Goal: Task Accomplishment & Management: Use online tool/utility

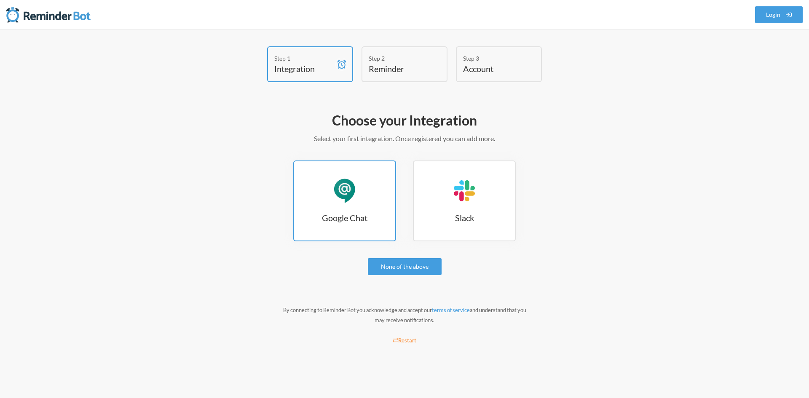
click at [350, 200] on div "Google Chat" at bounding box center [344, 190] width 25 height 25
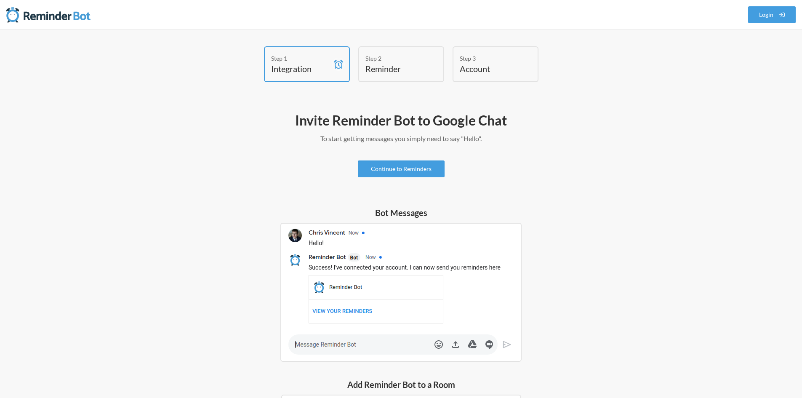
click at [383, 63] on h4 "Reminder" at bounding box center [395, 69] width 59 height 12
click at [464, 59] on div "Step 3" at bounding box center [489, 58] width 59 height 9
click at [421, 172] on link "Continue to Reminders" at bounding box center [401, 168] width 87 height 17
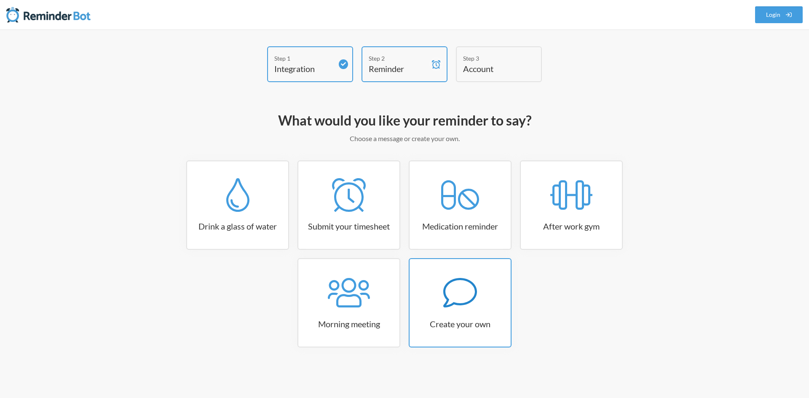
click at [460, 307] on icon at bounding box center [460, 293] width 34 height 34
select select "11:30:00"
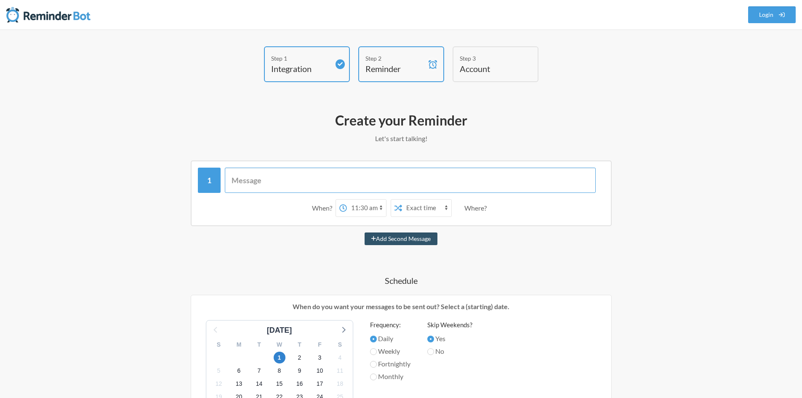
click at [251, 180] on input "text" at bounding box center [410, 180] width 371 height 25
type input "Agregar WBO form al Sitio de CS"
click at [369, 207] on select "12:00 am 12:15 am 12:30 am 12:45 am 1:00 am 1:15 am 1:30 am 1:45 am 2:00 am 2:1…" at bounding box center [366, 208] width 39 height 17
click at [344, 207] on icon at bounding box center [344, 208] width 8 height 8
click at [347, 207] on select "12:00 am 12:15 am 12:30 am 12:45 am 1:00 am 1:15 am 1:30 am 1:45 am 2:00 am 2:1…" at bounding box center [366, 208] width 39 height 17
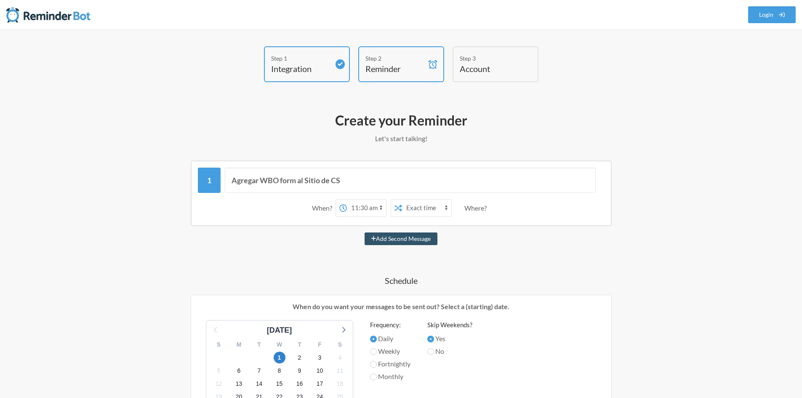
click at [344, 207] on icon at bounding box center [344, 208] width 8 height 8
click at [347, 207] on select "12:00 am 12:15 am 12:30 am 12:45 am 1:00 am 1:15 am 1:30 am 1:45 am 2:00 am 2:1…" at bounding box center [366, 208] width 39 height 17
click at [332, 209] on div "When?" at bounding box center [324, 208] width 24 height 18
click at [352, 208] on select "12:00 am 12:15 am 12:30 am 12:45 am 1:00 am 1:15 am 1:30 am 1:45 am 2:00 am 2:1…" at bounding box center [366, 208] width 39 height 17
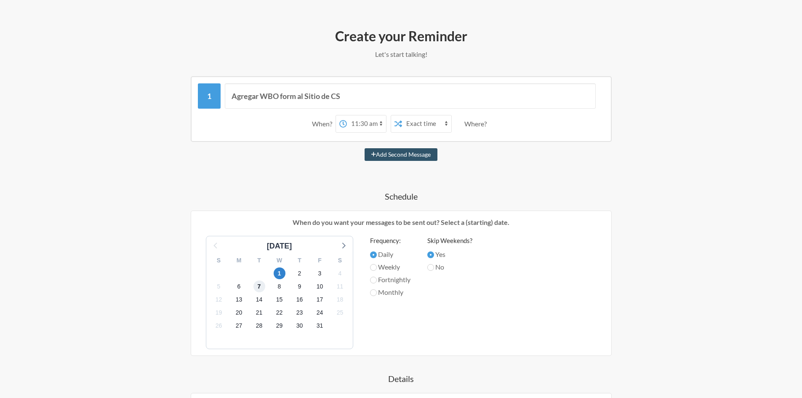
click at [259, 287] on span "7" at bounding box center [260, 287] width 12 height 12
click at [380, 123] on select "12:00 am 12:15 am 12:30 am 12:45 am 1:00 am 1:15 am 1:30 am 1:45 am 2:00 am 2:1…" at bounding box center [366, 123] width 39 height 17
click at [380, 125] on select "12:00 am 12:15 am 12:30 am 12:45 am 1:00 am 1:15 am 1:30 am 1:45 am 2:00 am 2:1…" at bounding box center [366, 123] width 39 height 17
select select "10:00:00"
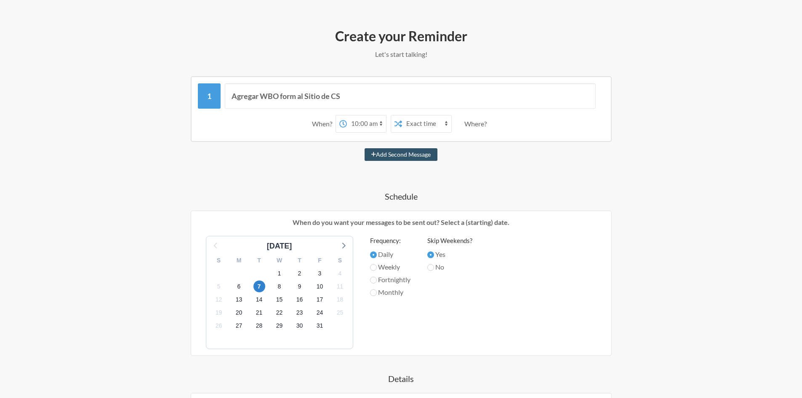
click at [347, 115] on select "12:00 am 12:15 am 12:30 am 12:45 am 1:00 am 1:15 am 1:30 am 1:45 am 2:00 am 2:1…" at bounding box center [366, 123] width 39 height 17
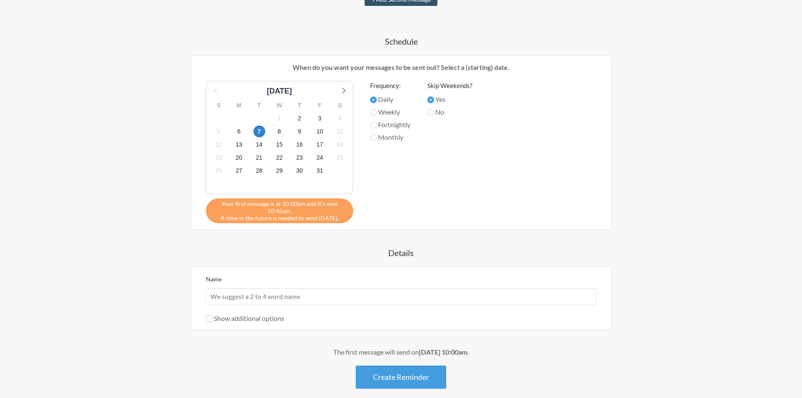
scroll to position [281, 0]
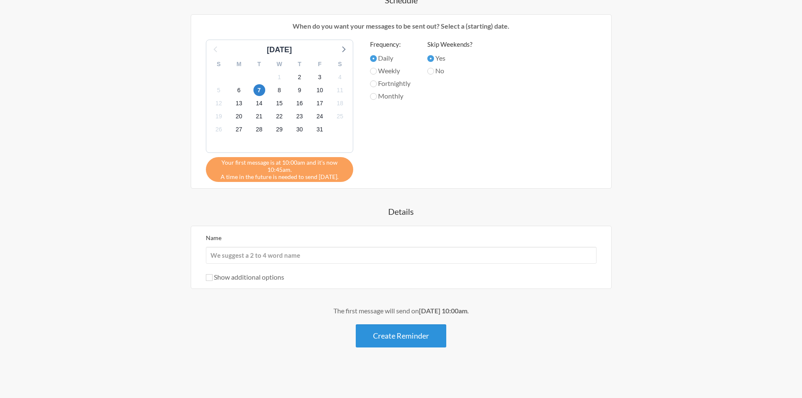
click at [410, 338] on button "Create Reminder" at bounding box center [401, 335] width 91 height 23
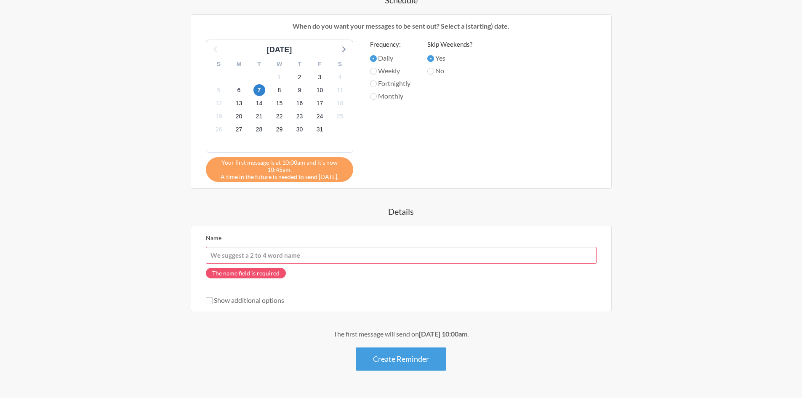
click at [266, 255] on input "Name" at bounding box center [401, 255] width 391 height 17
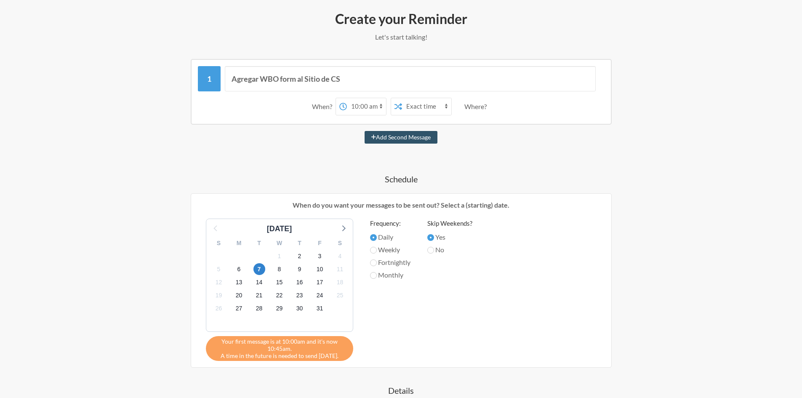
scroll to position [28, 0]
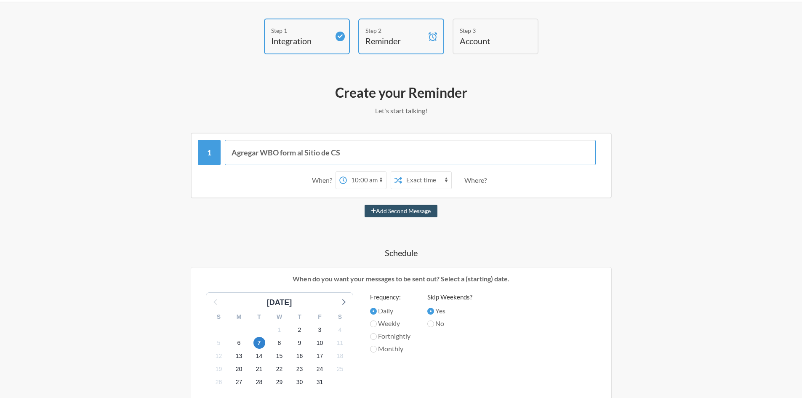
drag, startPoint x: 345, startPoint y: 152, endPoint x: 224, endPoint y: 155, distance: 121.4
click at [224, 155] on div "Agregar WBO form al Sitio de CS" at bounding box center [401, 152] width 407 height 25
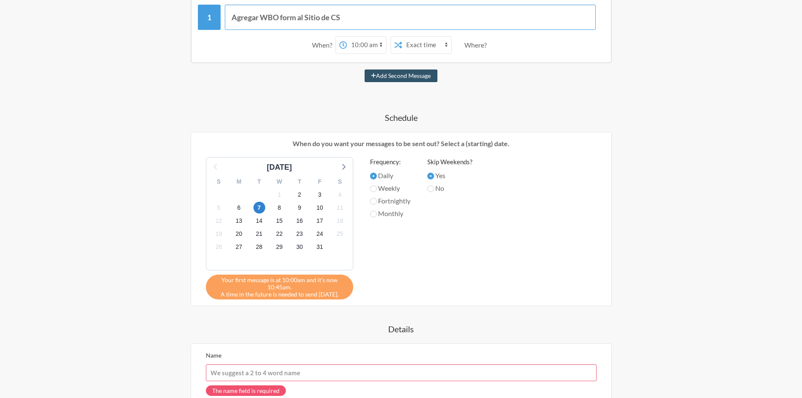
scroll to position [238, 0]
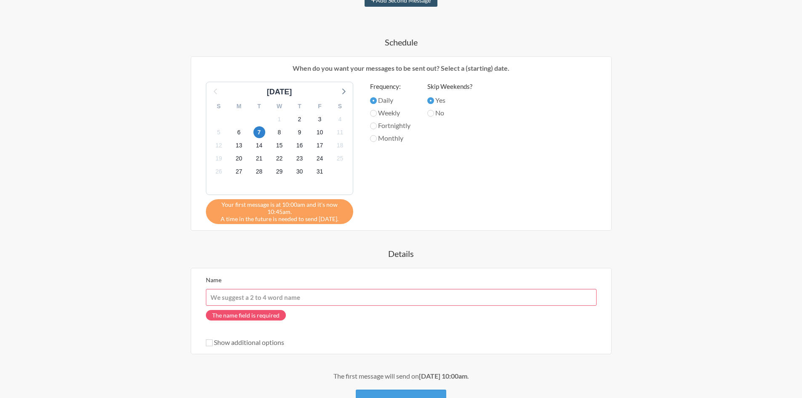
click at [281, 302] on input "Name" at bounding box center [401, 297] width 391 height 17
paste input "Agregar WBO form al Sitio de CS"
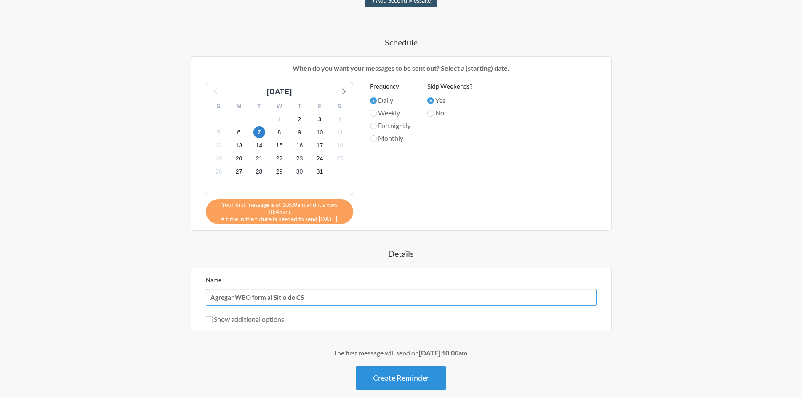
type input "Agregar WBO form al Sitio de CS"
click at [406, 379] on button "Create Reminder" at bounding box center [401, 377] width 91 height 23
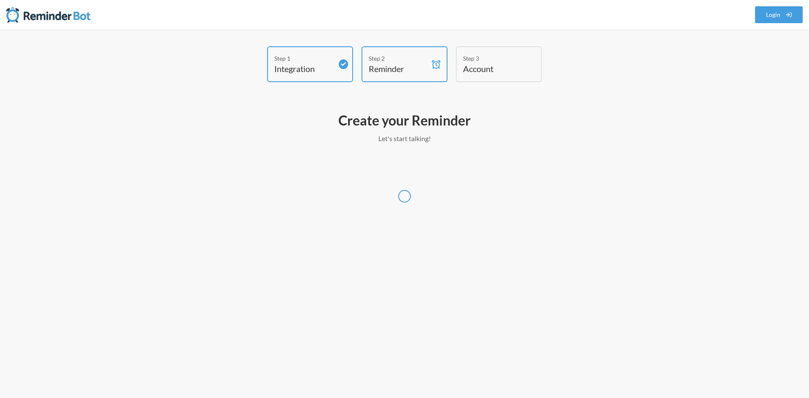
select select "America/[GEOGRAPHIC_DATA]"
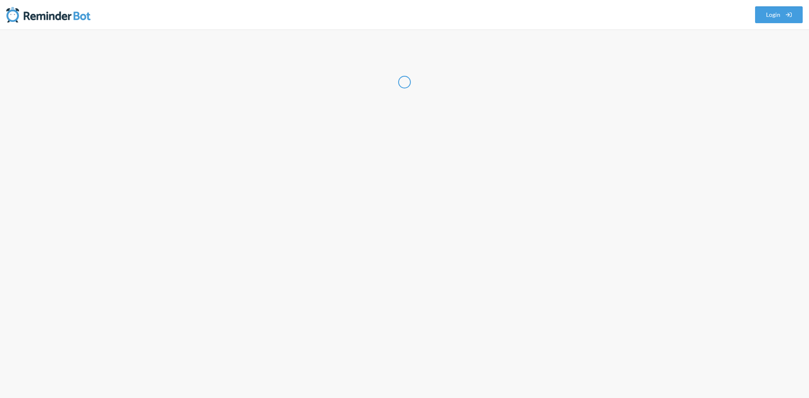
select select "US"
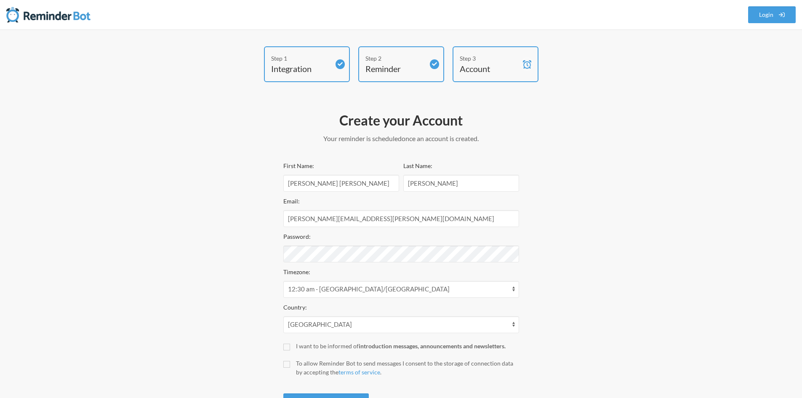
scroll to position [40, 0]
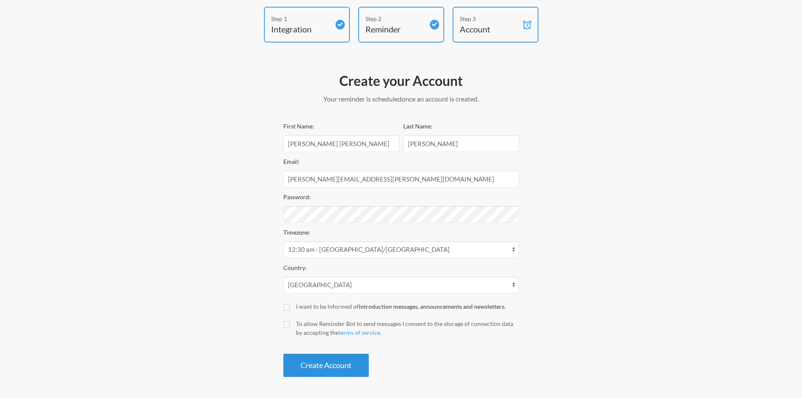
click at [333, 370] on button "Create Account" at bounding box center [326, 365] width 86 height 23
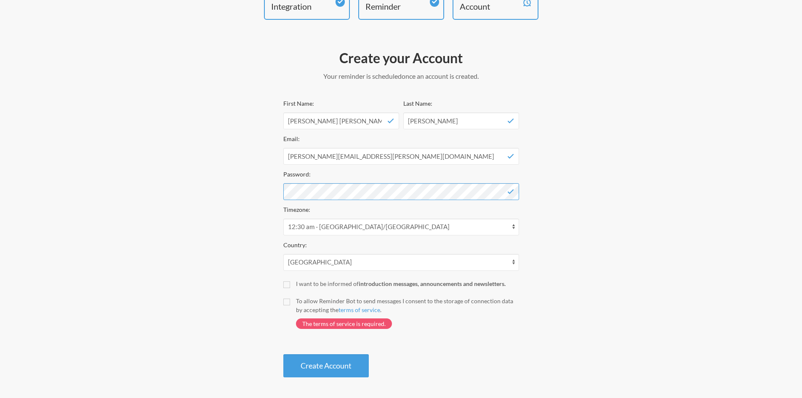
scroll to position [63, 0]
drag, startPoint x: 333, startPoint y: 366, endPoint x: 272, endPoint y: 340, distance: 66.8
click at [272, 340] on div "Step 1 Integration Step 2 Reminder Step 3 Account Create your Account Your remi…" at bounding box center [401, 183] width 505 height 398
